Goal: Navigation & Orientation: Go to known website

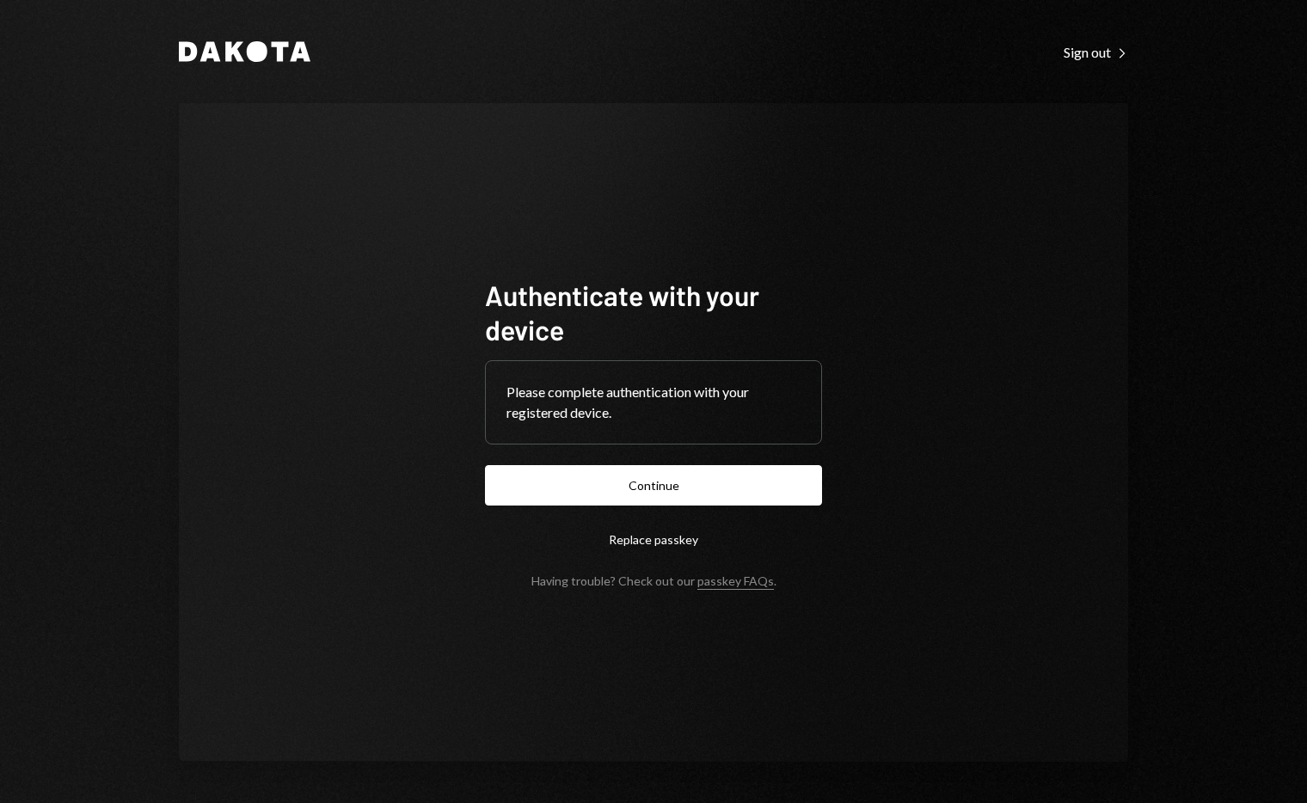
click at [663, 479] on button "Continue" at bounding box center [653, 485] width 337 height 40
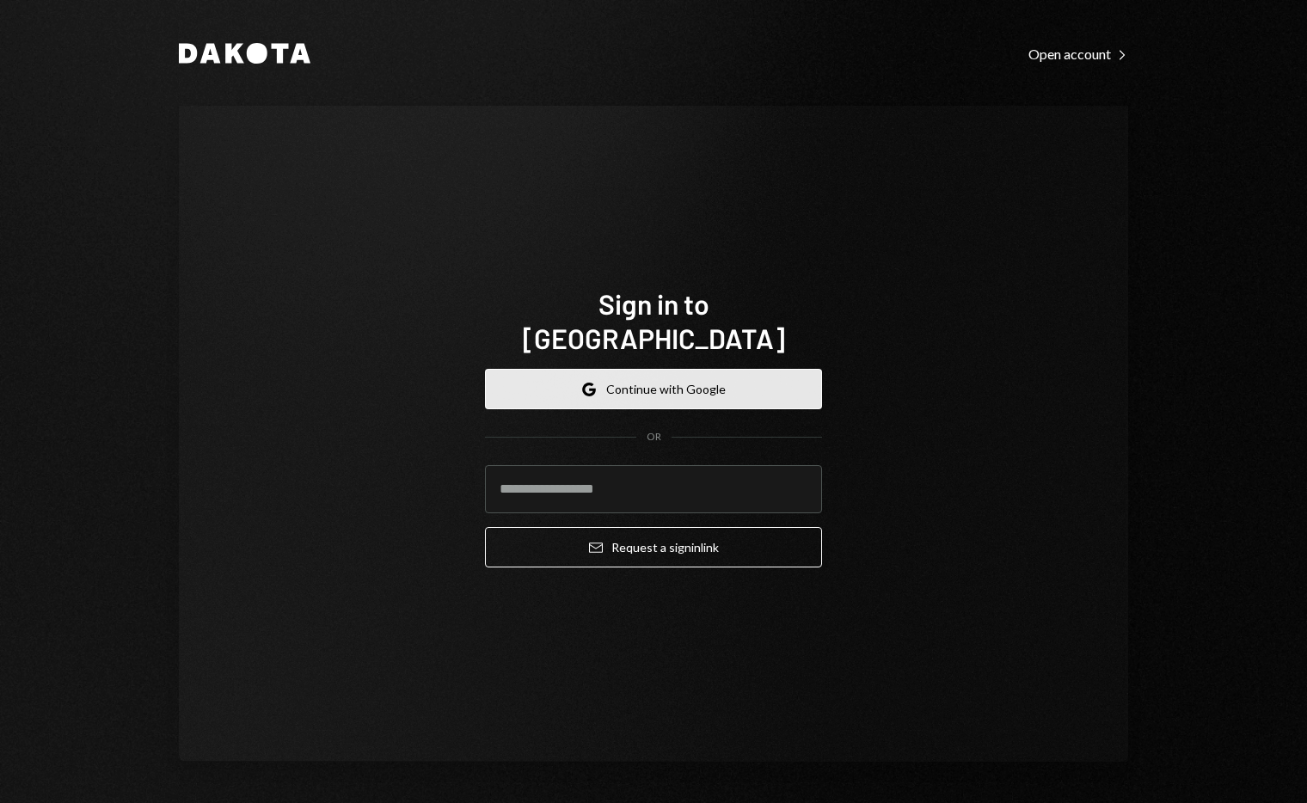
click at [713, 371] on button "Google Continue with Google" at bounding box center [653, 389] width 337 height 40
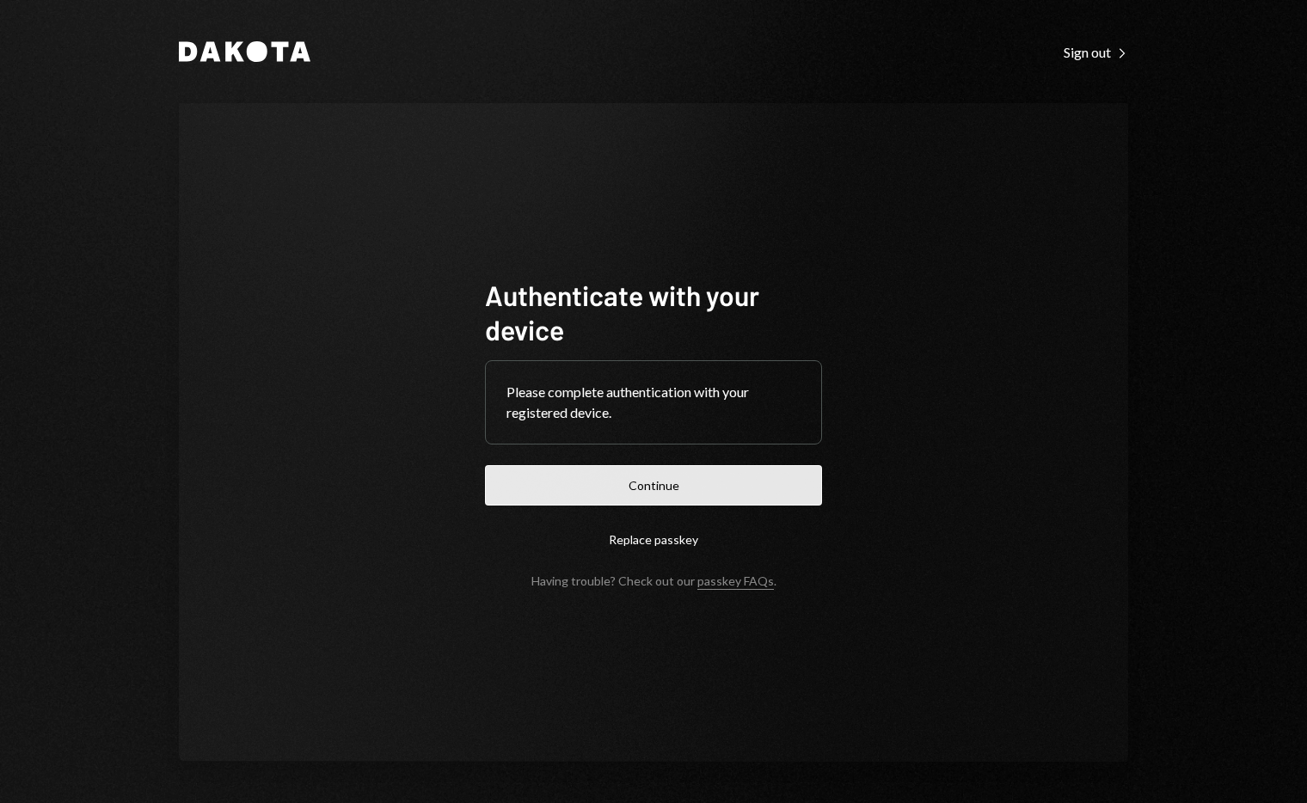
click at [704, 481] on button "Continue" at bounding box center [653, 485] width 337 height 40
